Goal: Task Accomplishment & Management: Use online tool/utility

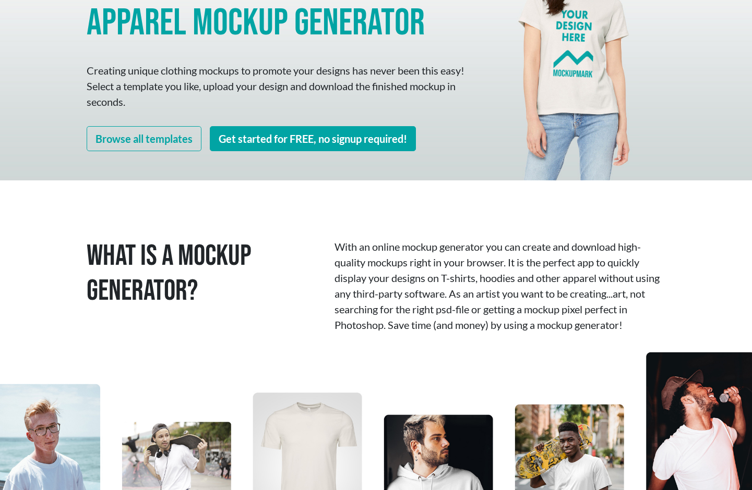
scroll to position [129, 0]
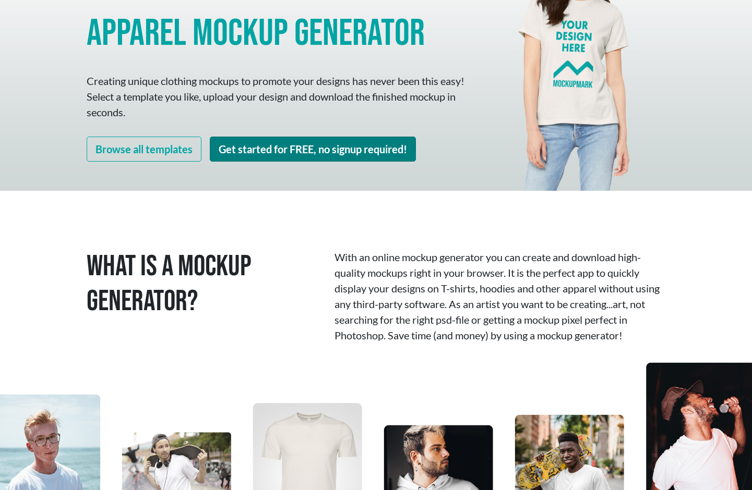
click at [312, 146] on link "Get started for FREE, no signup required!" at bounding box center [313, 149] width 206 height 25
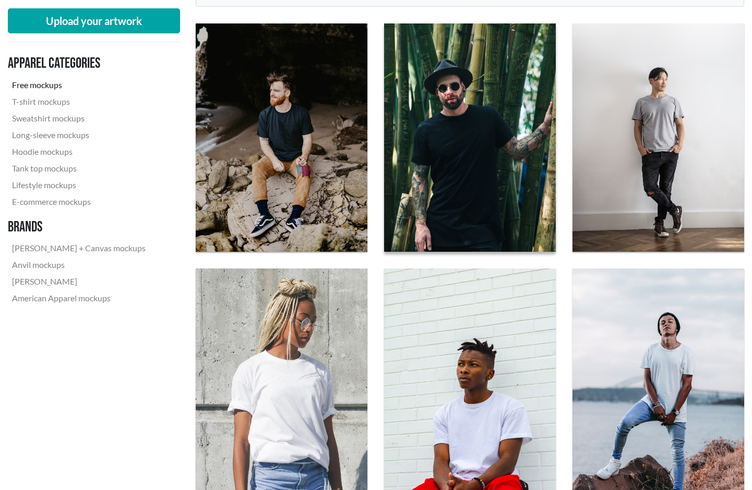
scroll to position [354, 0]
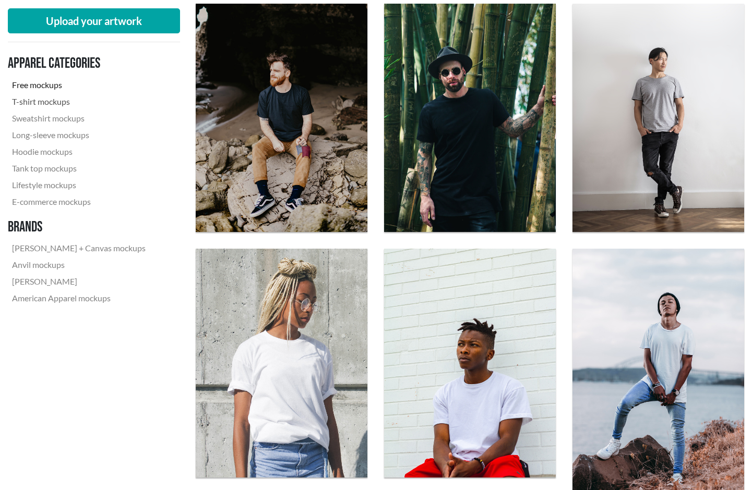
click at [62, 103] on link "T-shirt mockups" at bounding box center [79, 101] width 142 height 17
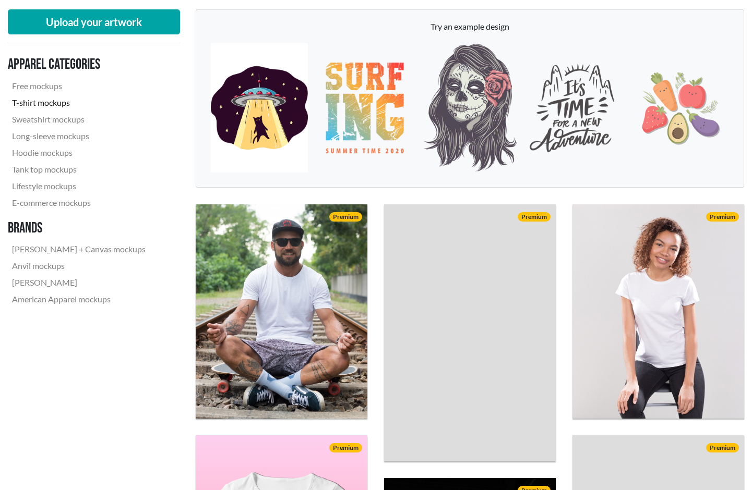
scroll to position [155, 0]
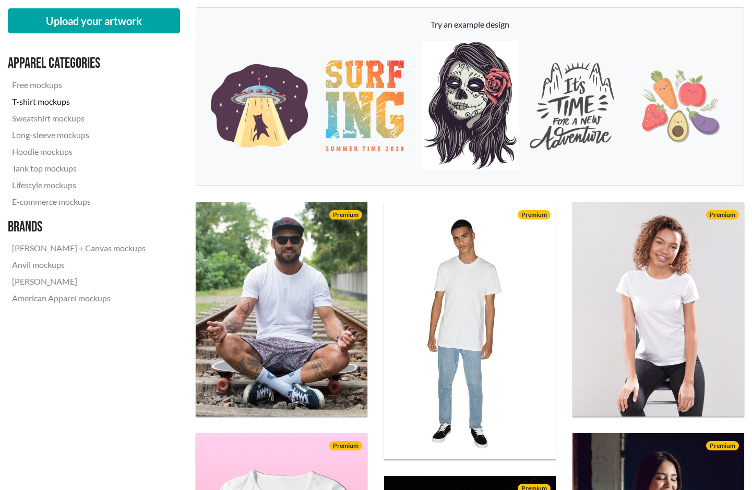
click at [484, 113] on img at bounding box center [470, 105] width 97 height 129
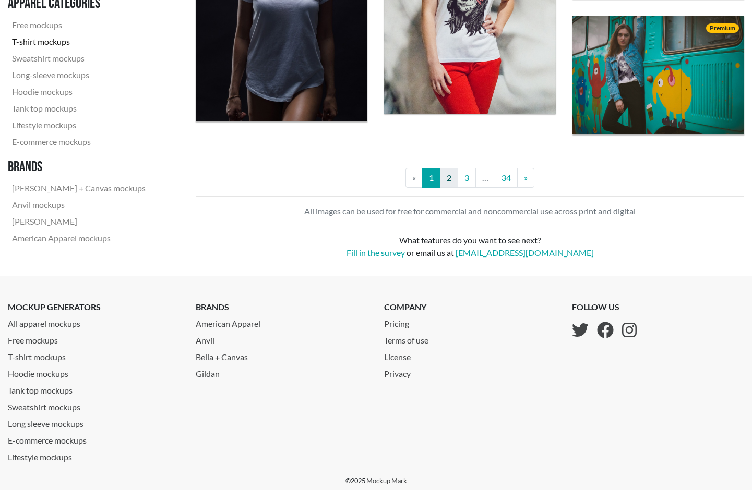
scroll to position [2086, 0]
click at [448, 175] on link "2" at bounding box center [449, 178] width 18 height 20
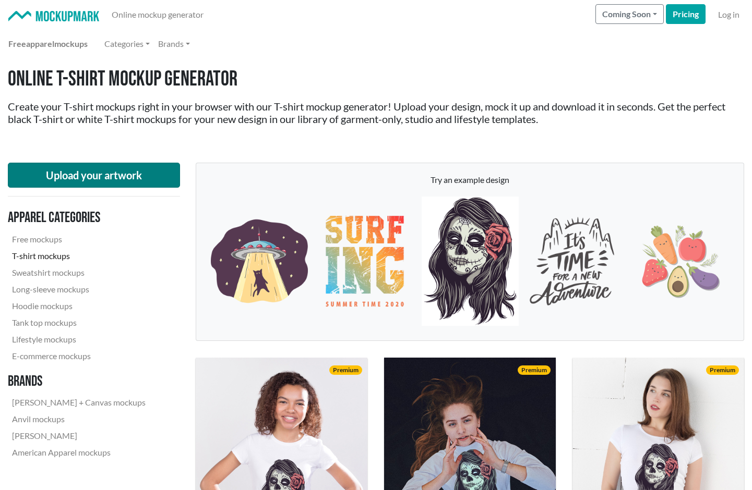
click at [115, 177] on button "Upload your artwork" at bounding box center [94, 175] width 172 height 25
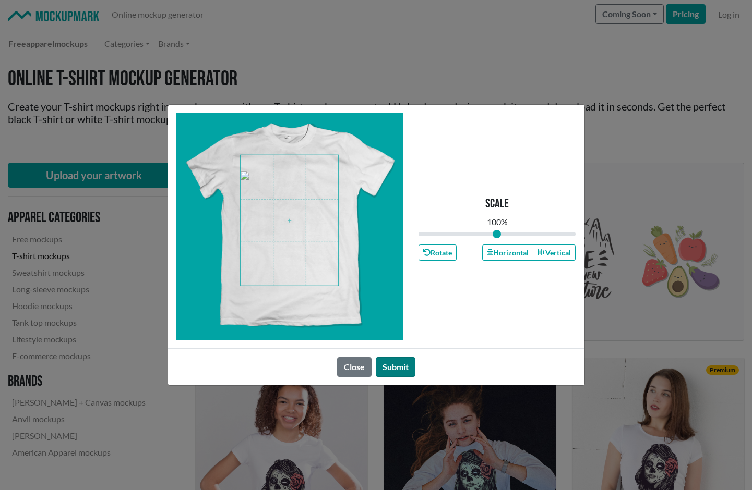
click at [398, 367] on button "Submit" at bounding box center [396, 367] width 40 height 20
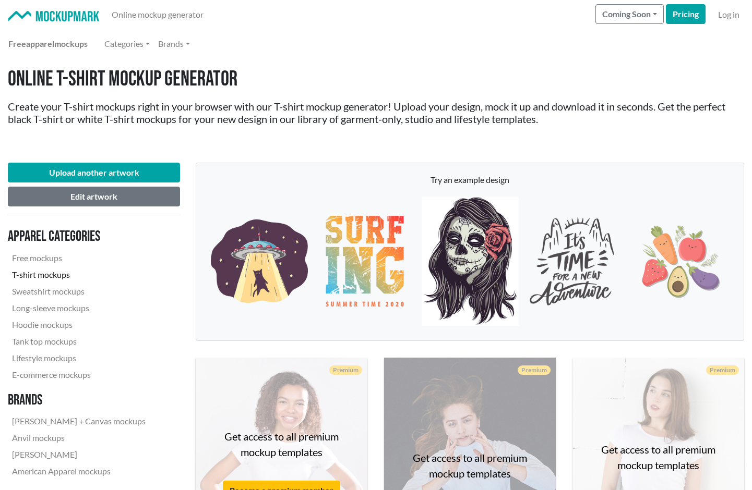
click at [451, 265] on img at bounding box center [470, 261] width 97 height 129
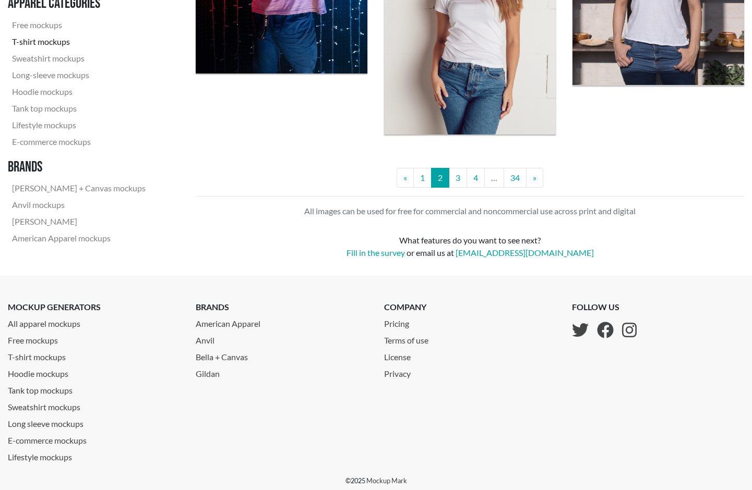
scroll to position [2151, 0]
click at [461, 181] on link "3" at bounding box center [458, 178] width 18 height 20
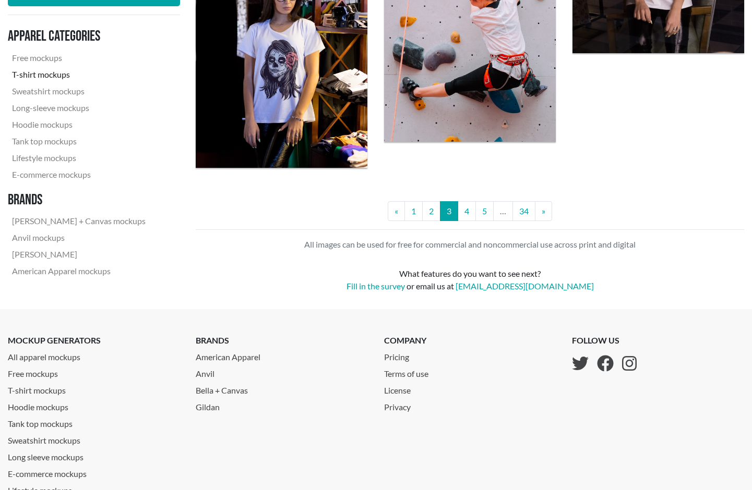
scroll to position [2179, 0]
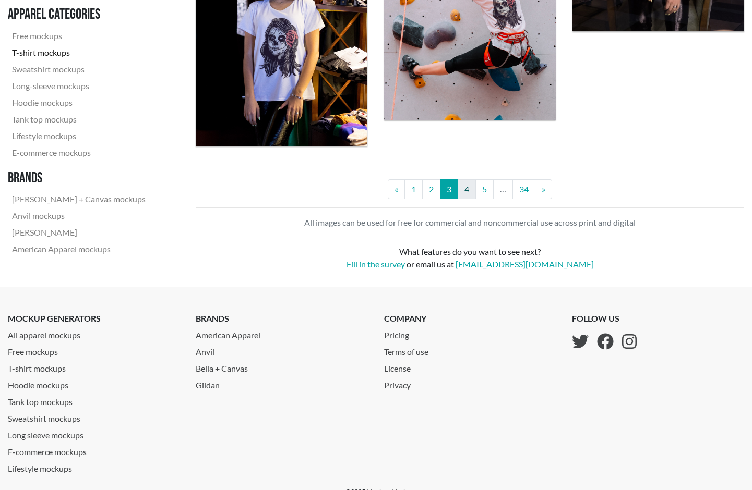
click at [468, 194] on link "4" at bounding box center [467, 189] width 18 height 20
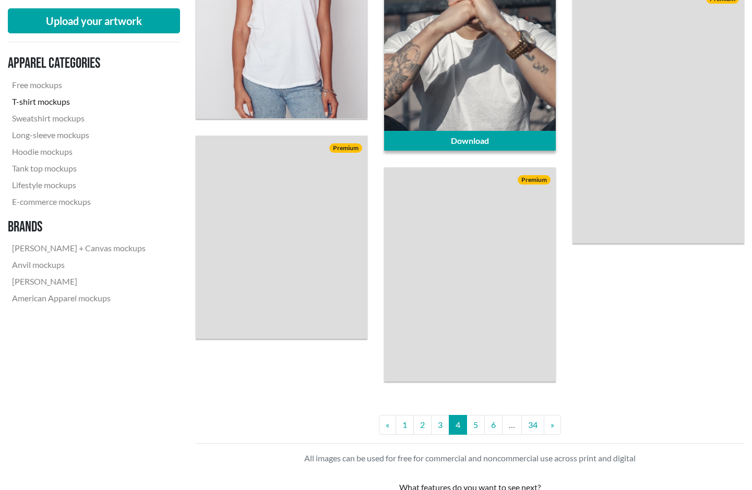
scroll to position [1999, 0]
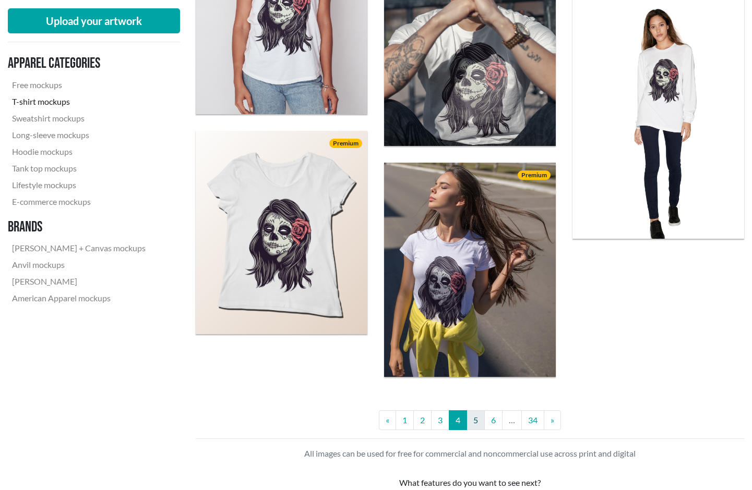
click at [474, 423] on link "5" at bounding box center [475, 421] width 18 height 20
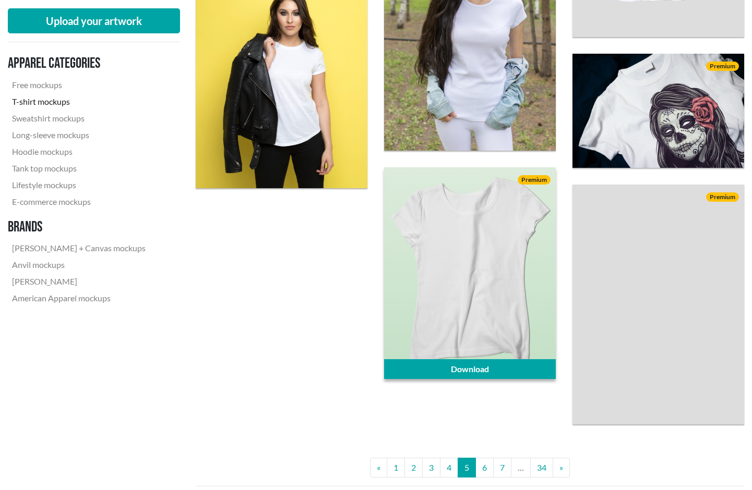
scroll to position [1919, 0]
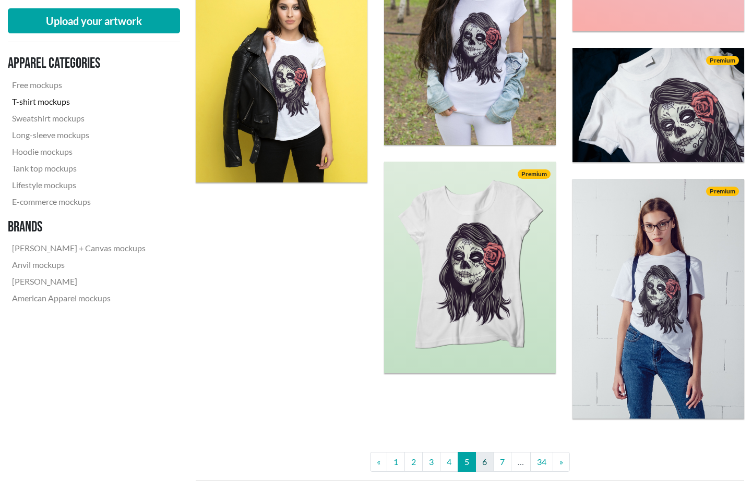
click at [481, 464] on link "6" at bounding box center [484, 462] width 18 height 20
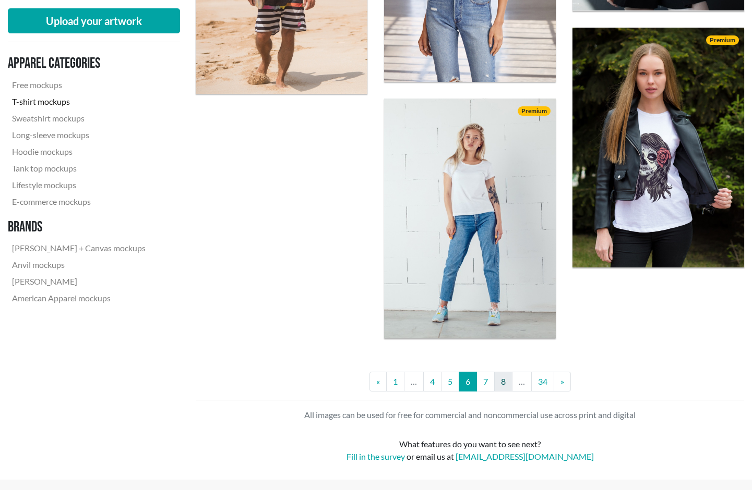
scroll to position [2044, 0]
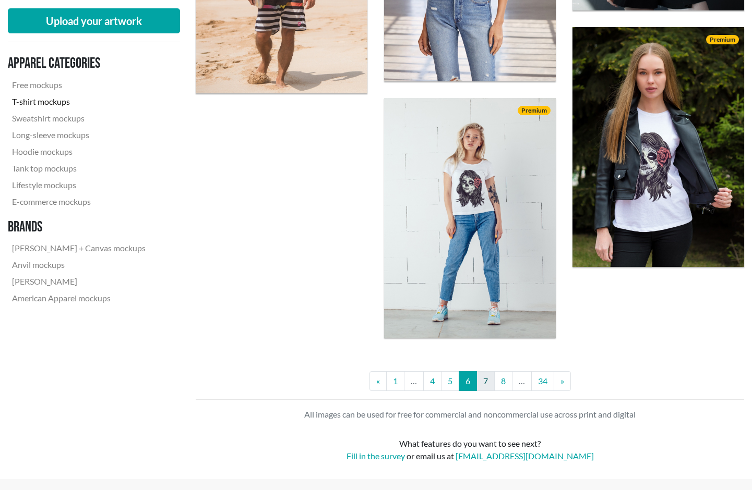
click at [484, 380] on link "7" at bounding box center [485, 381] width 18 height 20
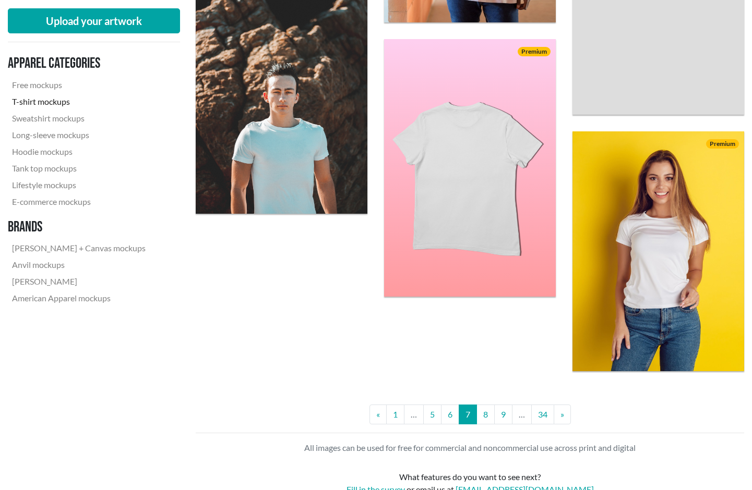
scroll to position [1930, 0]
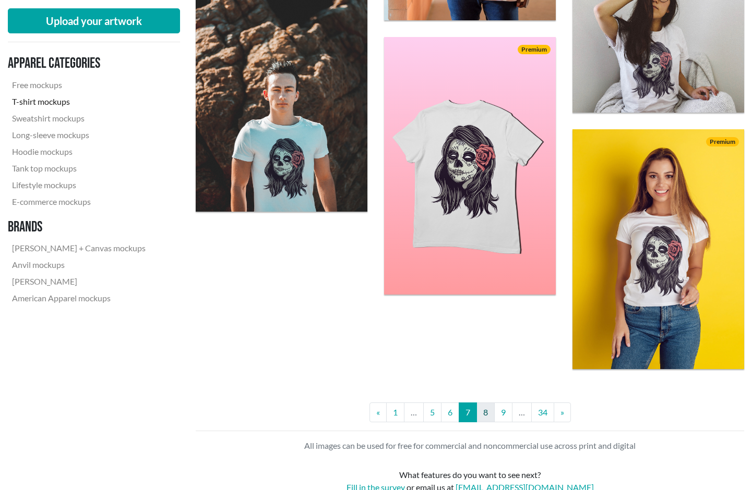
click at [490, 410] on link "8" at bounding box center [485, 413] width 18 height 20
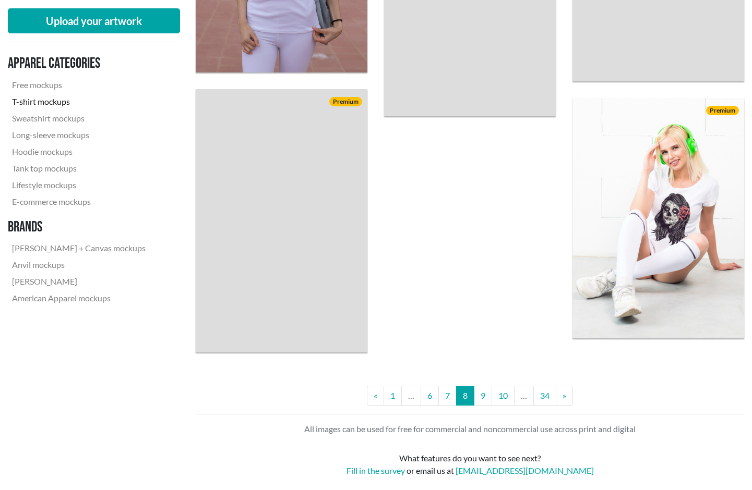
scroll to position [1981, 0]
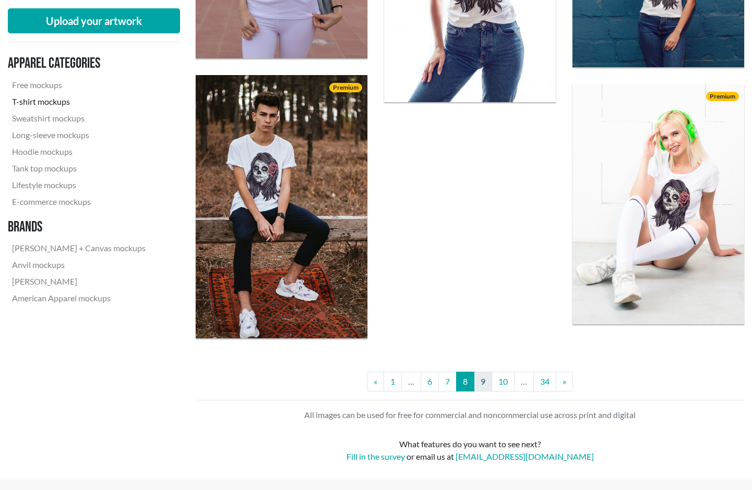
click at [479, 381] on link "9" at bounding box center [483, 382] width 18 height 20
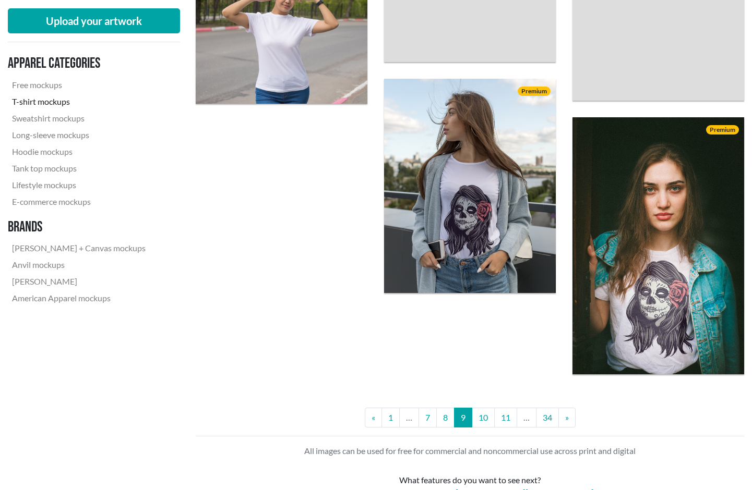
scroll to position [1942, 0]
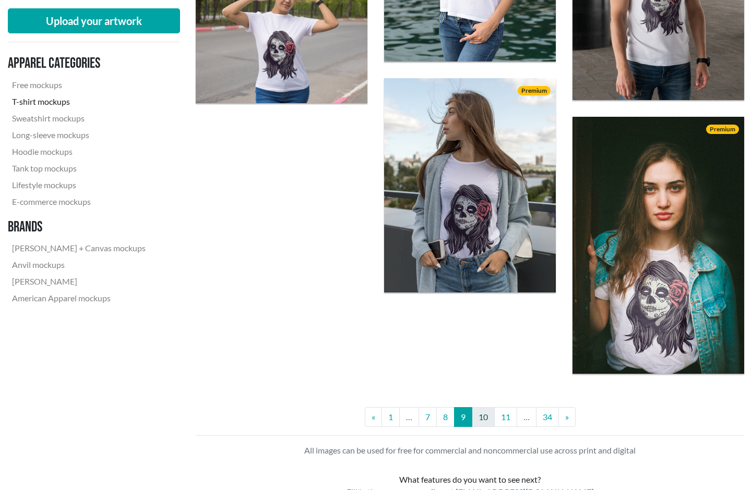
click at [488, 415] on link "10" at bounding box center [483, 417] width 23 height 20
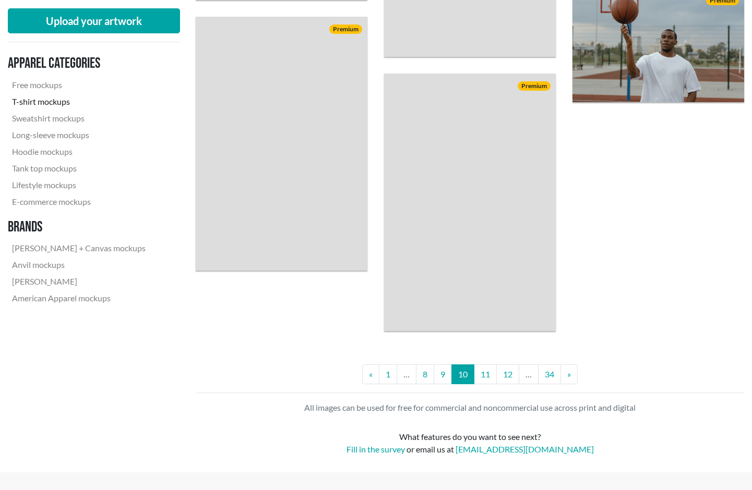
scroll to position [2058, 0]
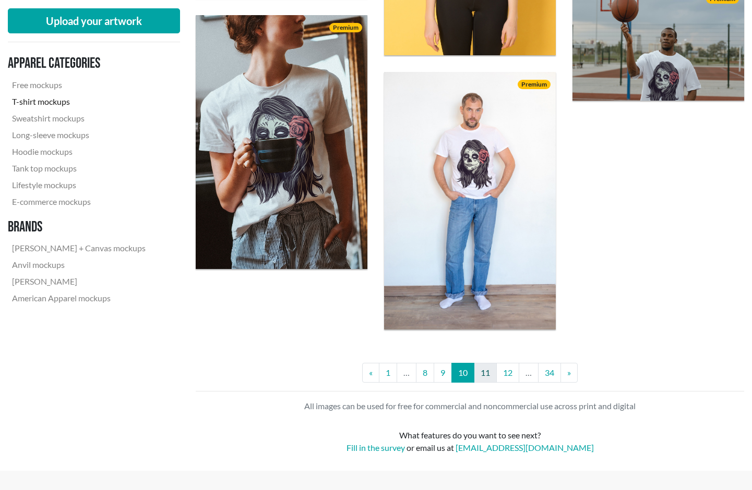
click at [490, 371] on link "11" at bounding box center [485, 373] width 23 height 20
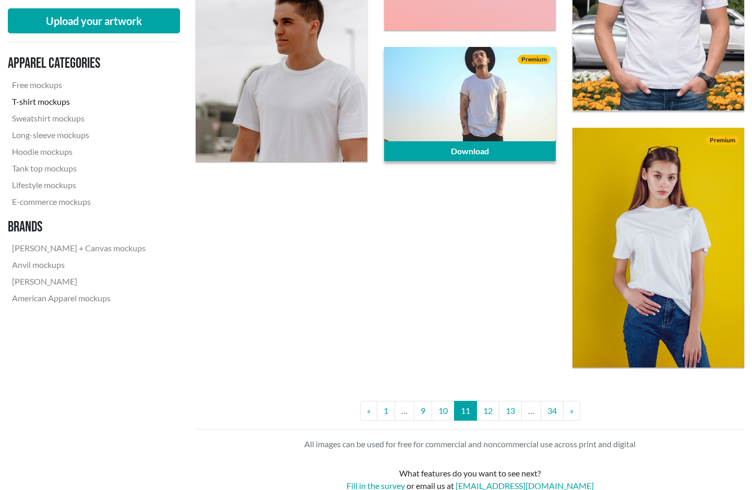
scroll to position [2031, 0]
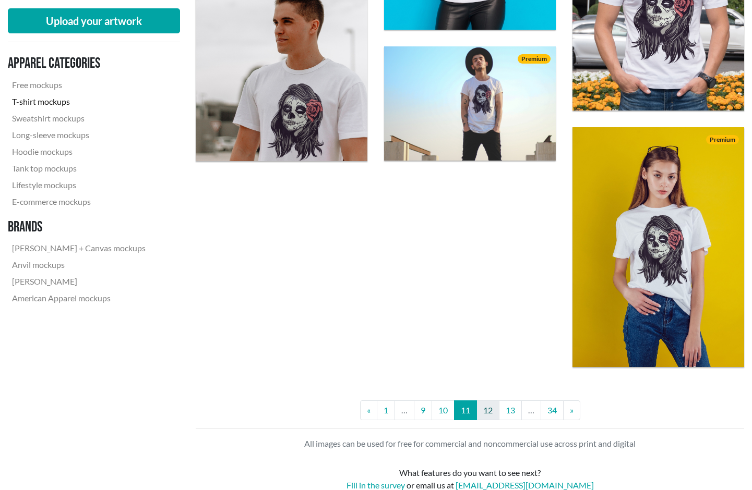
click at [487, 412] on link "12" at bounding box center [487, 411] width 23 height 20
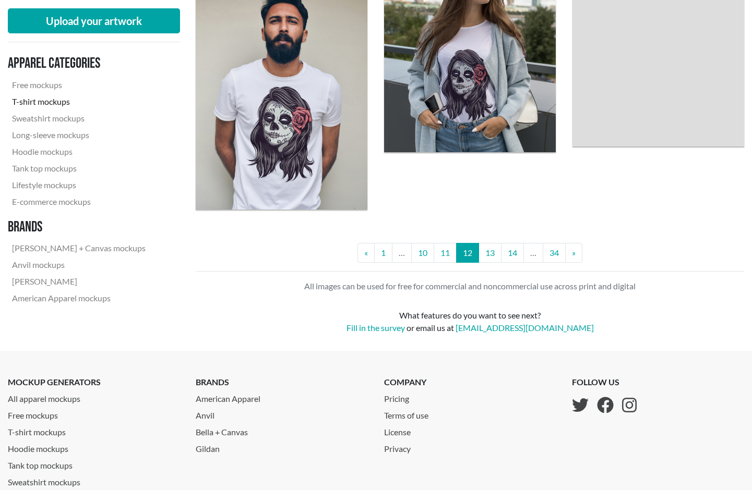
scroll to position [2092, 0]
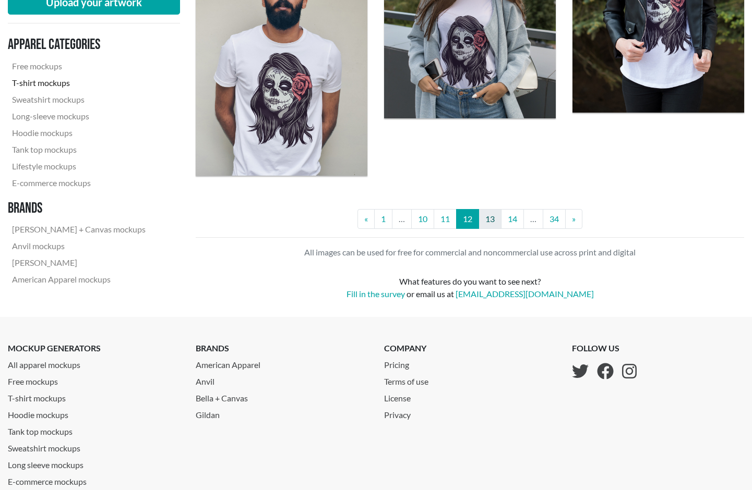
click at [493, 218] on link "13" at bounding box center [489, 219] width 23 height 20
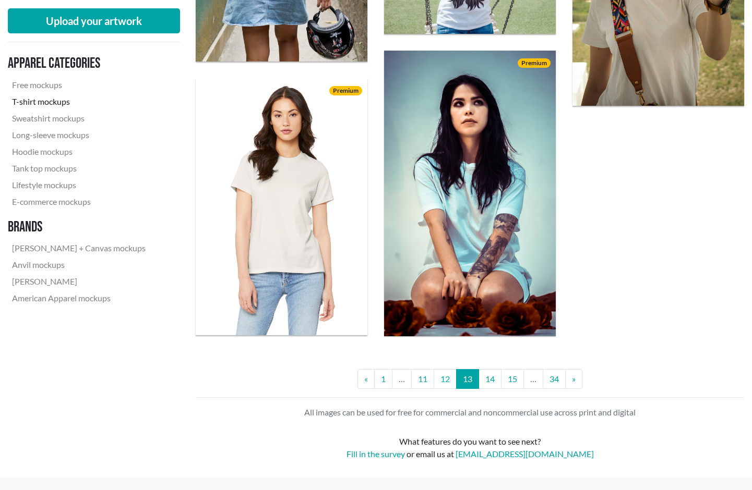
scroll to position [1994, 0]
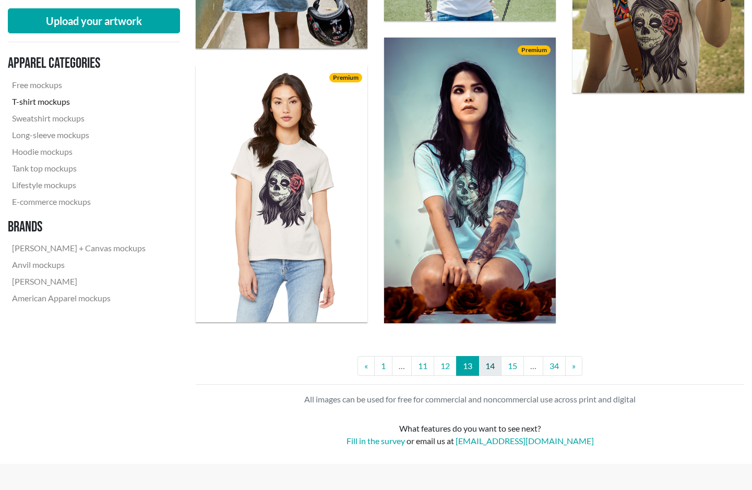
click at [491, 368] on link "14" at bounding box center [489, 366] width 23 height 20
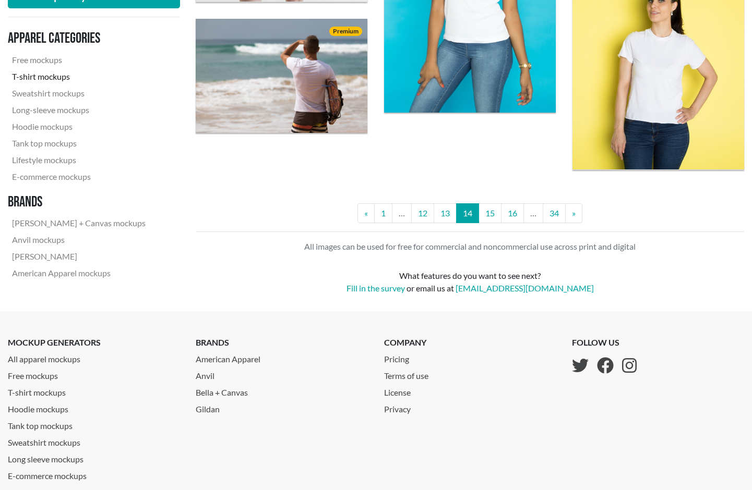
scroll to position [2032, 0]
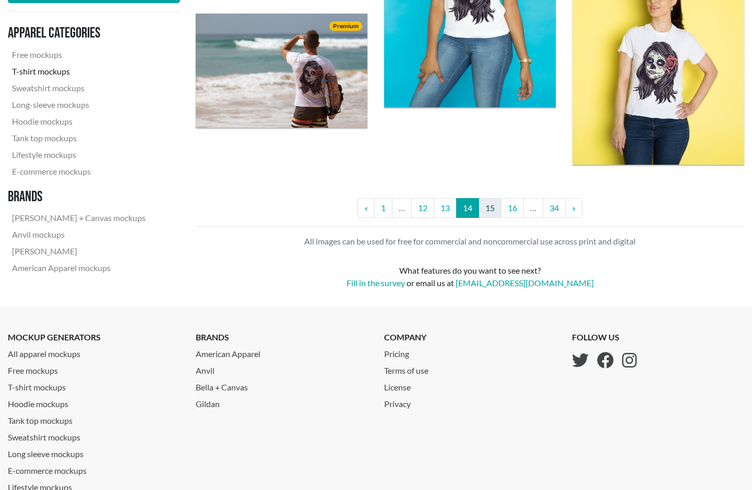
click at [500, 205] on link "15" at bounding box center [489, 208] width 23 height 20
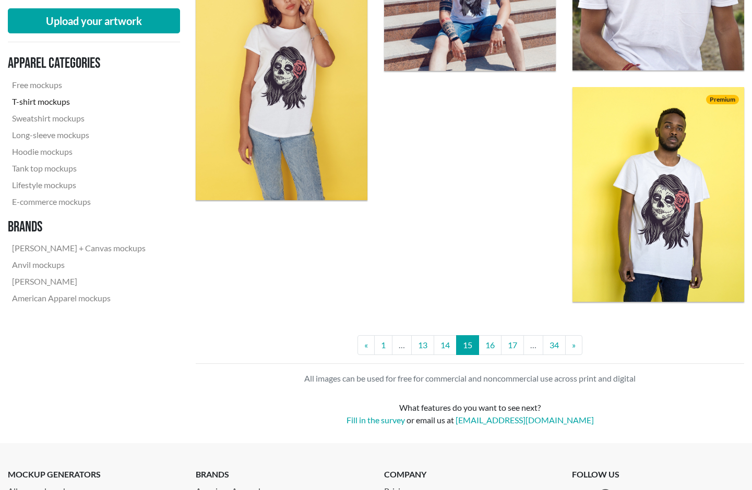
scroll to position [2114, 0]
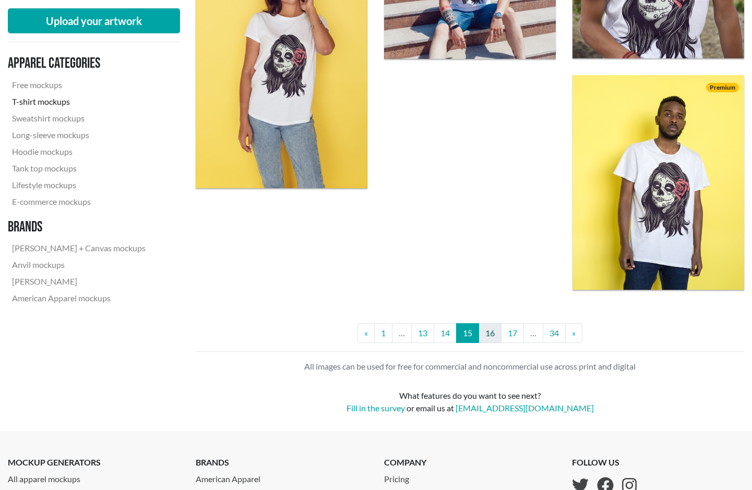
click at [493, 339] on link "16" at bounding box center [489, 333] width 23 height 20
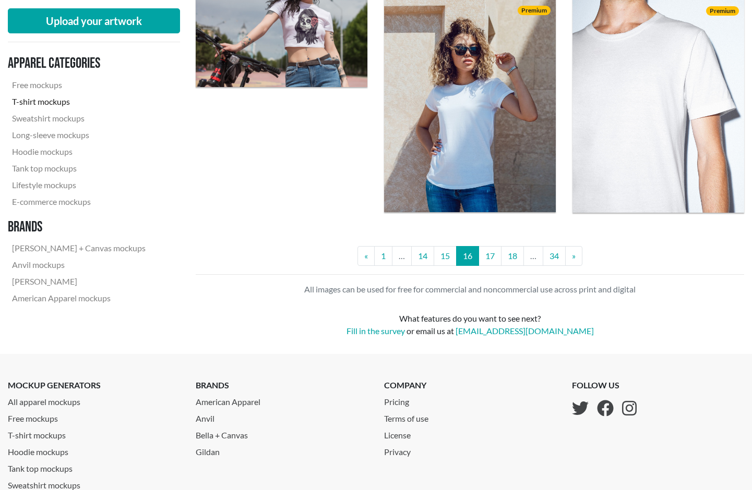
scroll to position [2135, 0]
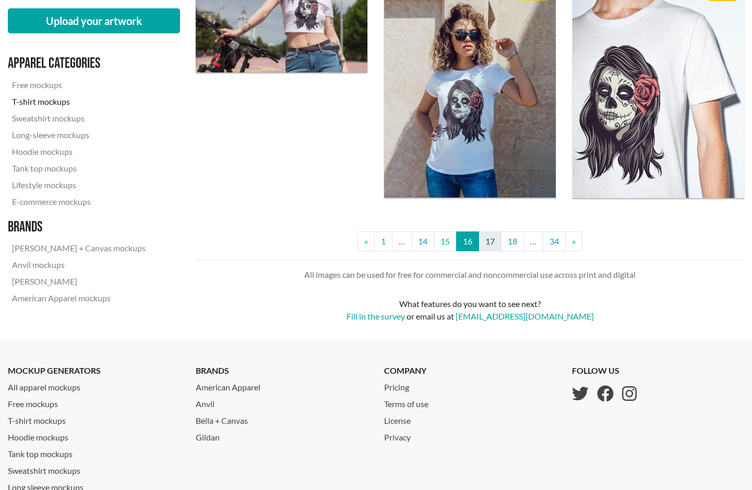
click at [491, 245] on link "17" at bounding box center [489, 242] width 23 height 20
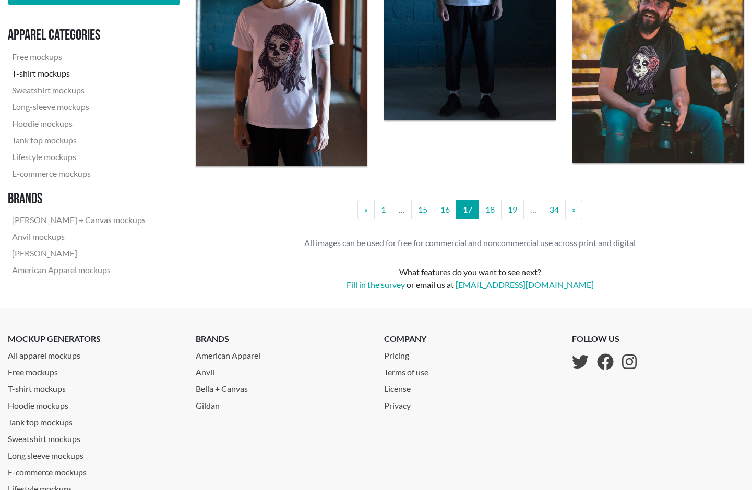
scroll to position [2206, 0]
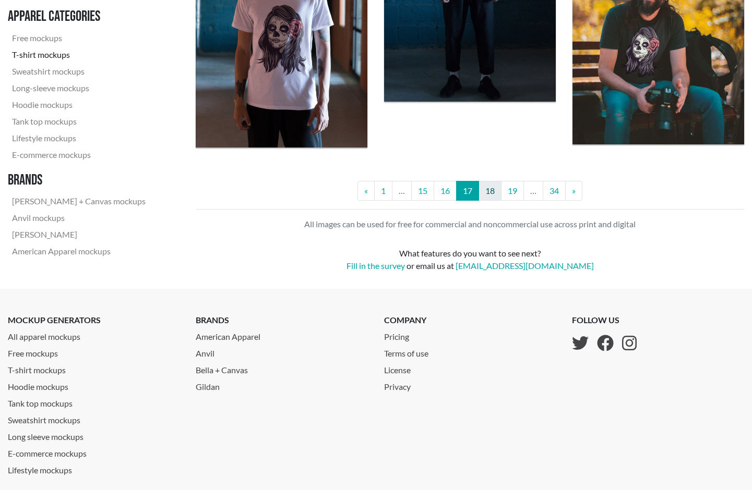
click at [495, 192] on link "18" at bounding box center [489, 191] width 23 height 20
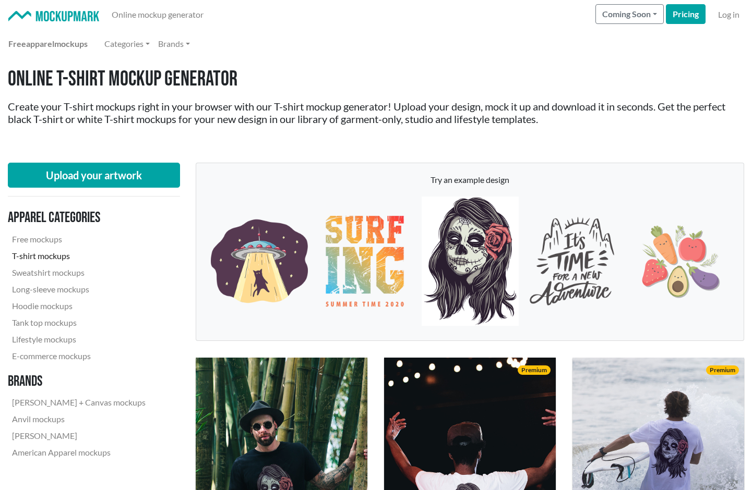
click at [100, 14] on div "Online mockup generator Coming Soon Pricing Log in" at bounding box center [375, 14] width 735 height 21
click at [88, 16] on img at bounding box center [53, 16] width 91 height 11
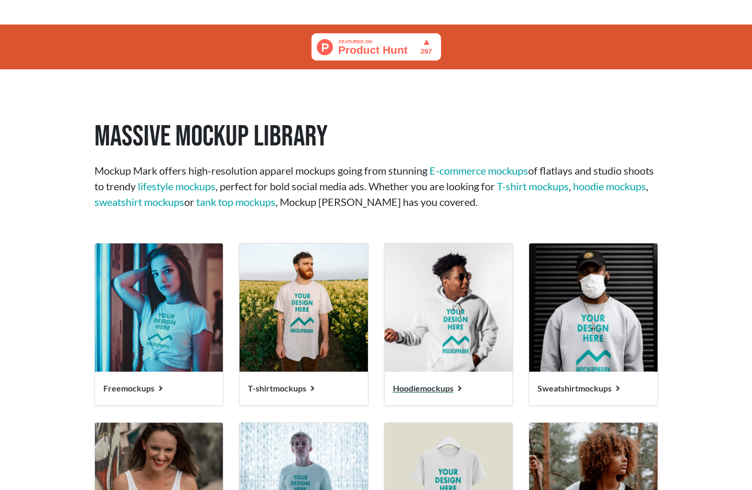
scroll to position [874, 0]
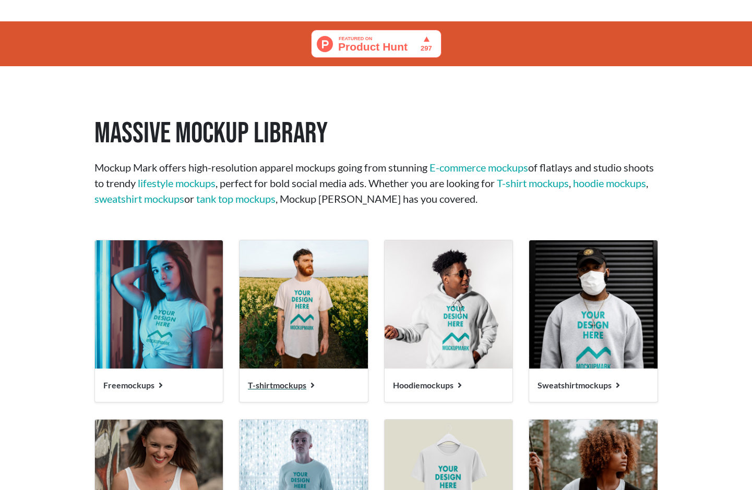
click at [294, 372] on div "T-shirt mockups" at bounding box center [303, 385] width 128 height 33
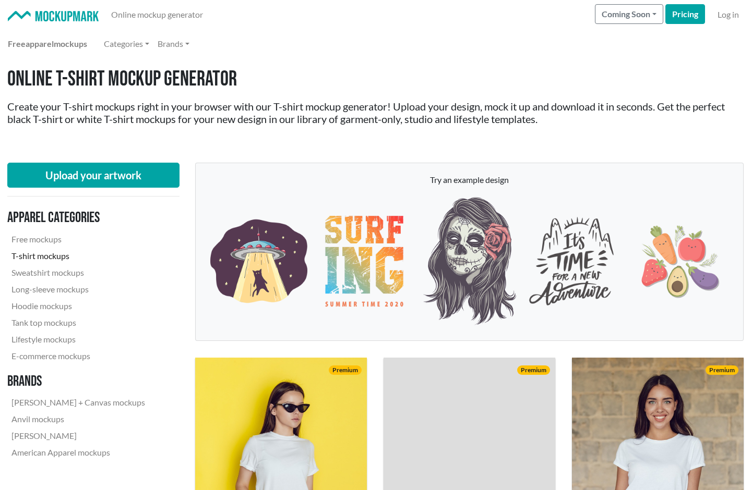
scroll to position [0, 1]
